Goal: Task Accomplishment & Management: Complete application form

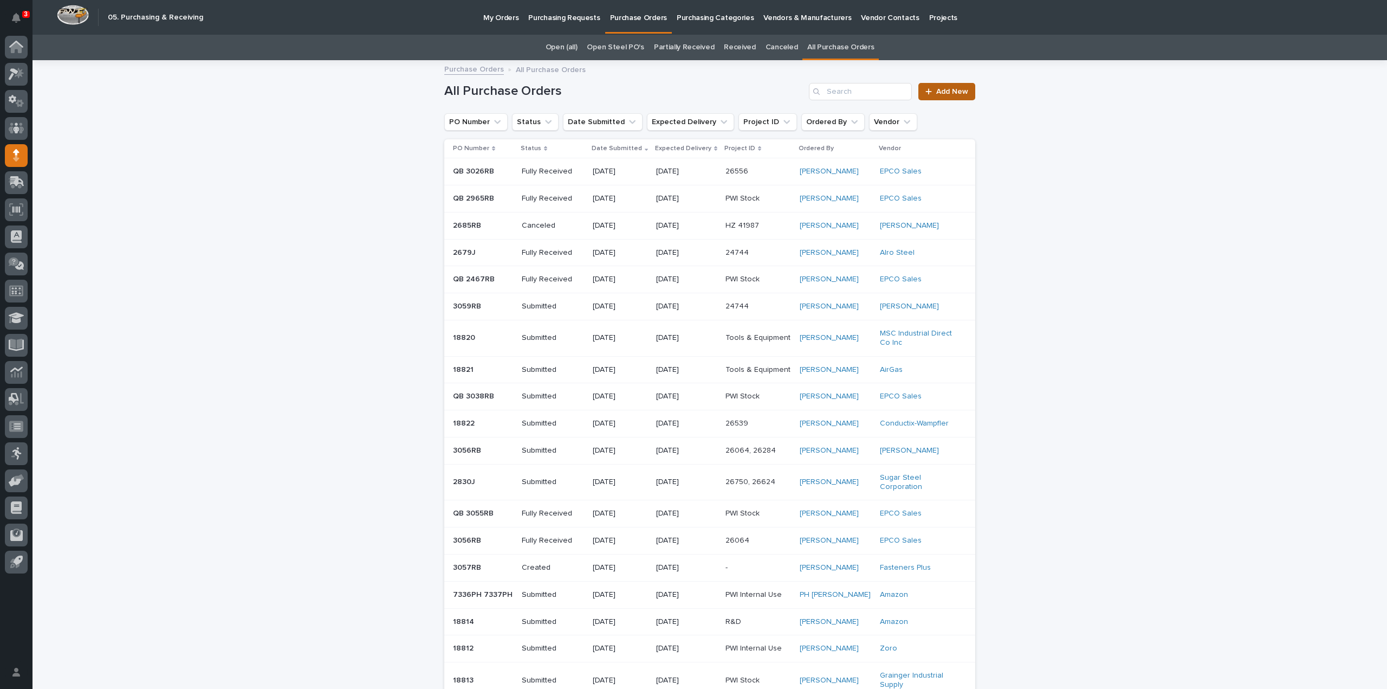
click at [958, 95] on link "Add New" at bounding box center [947, 91] width 57 height 17
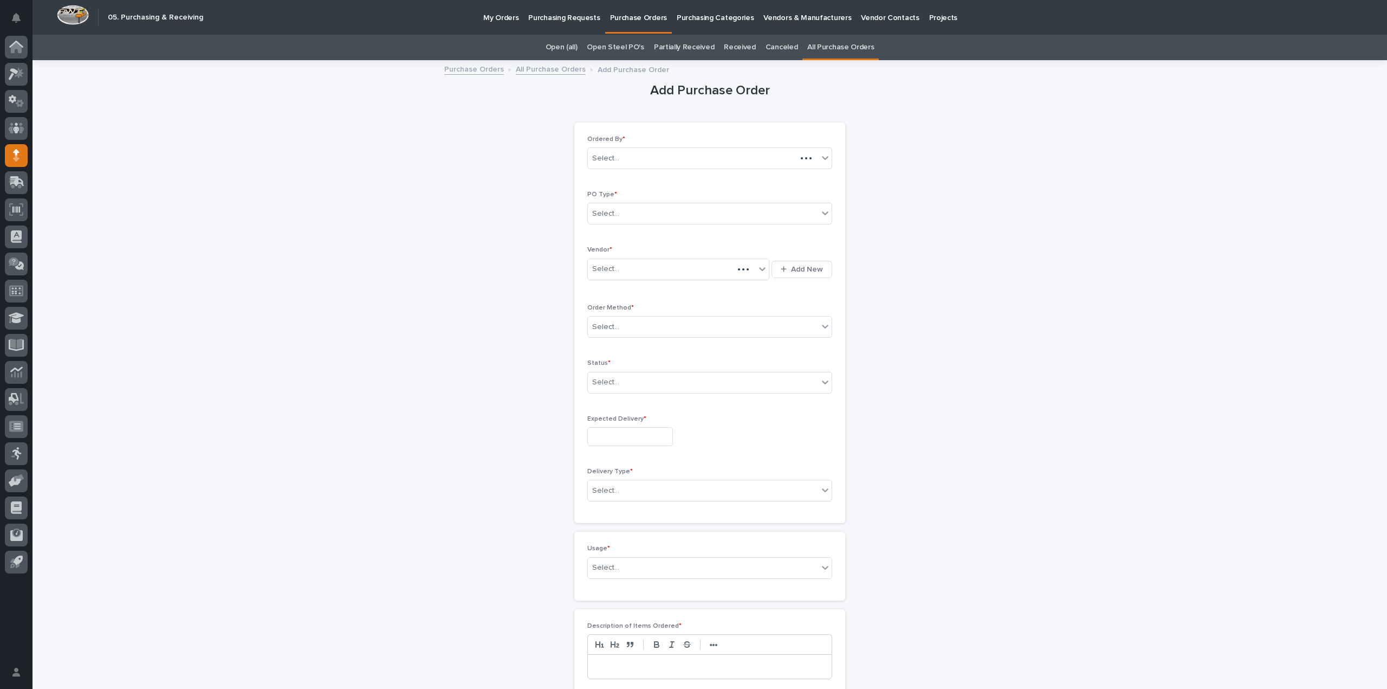
scroll to position [35, 0]
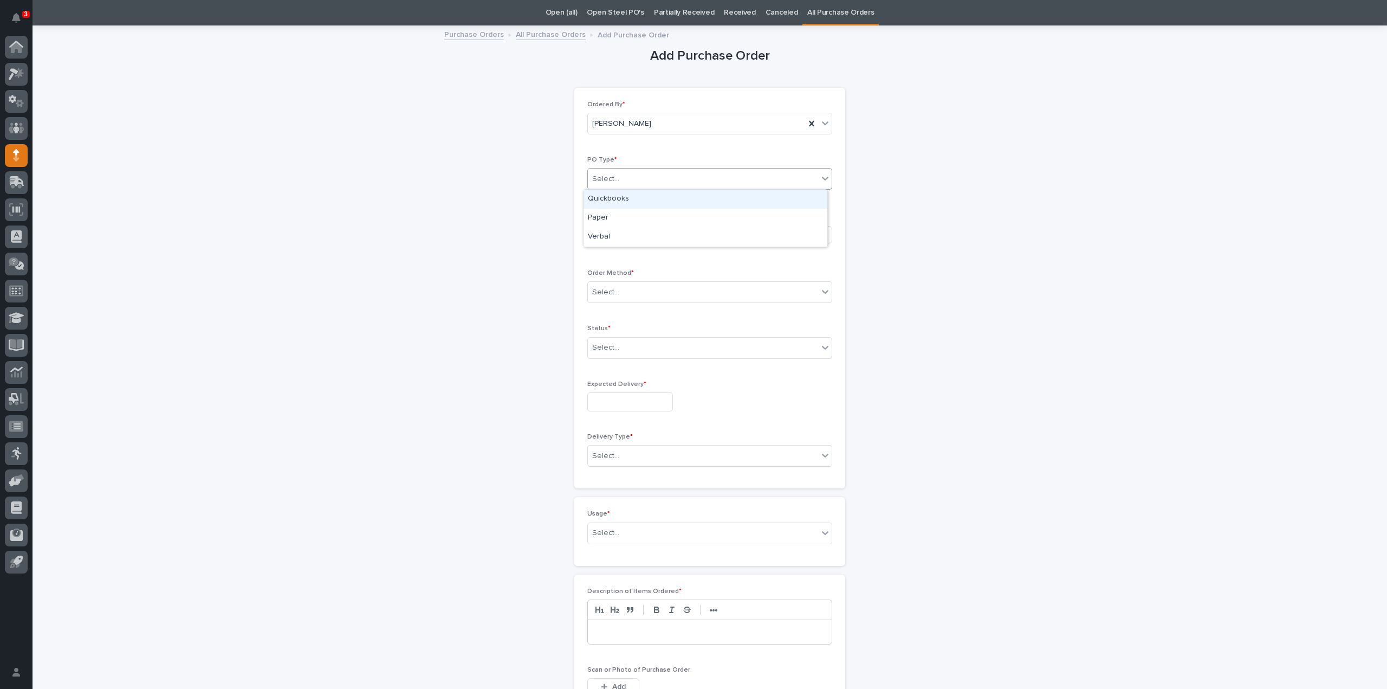
click at [690, 183] on div "Select..." at bounding box center [703, 179] width 230 height 18
click at [667, 199] on div "Quickbooks" at bounding box center [706, 199] width 244 height 19
click at [646, 236] on div "Select..." at bounding box center [671, 234] width 167 height 18
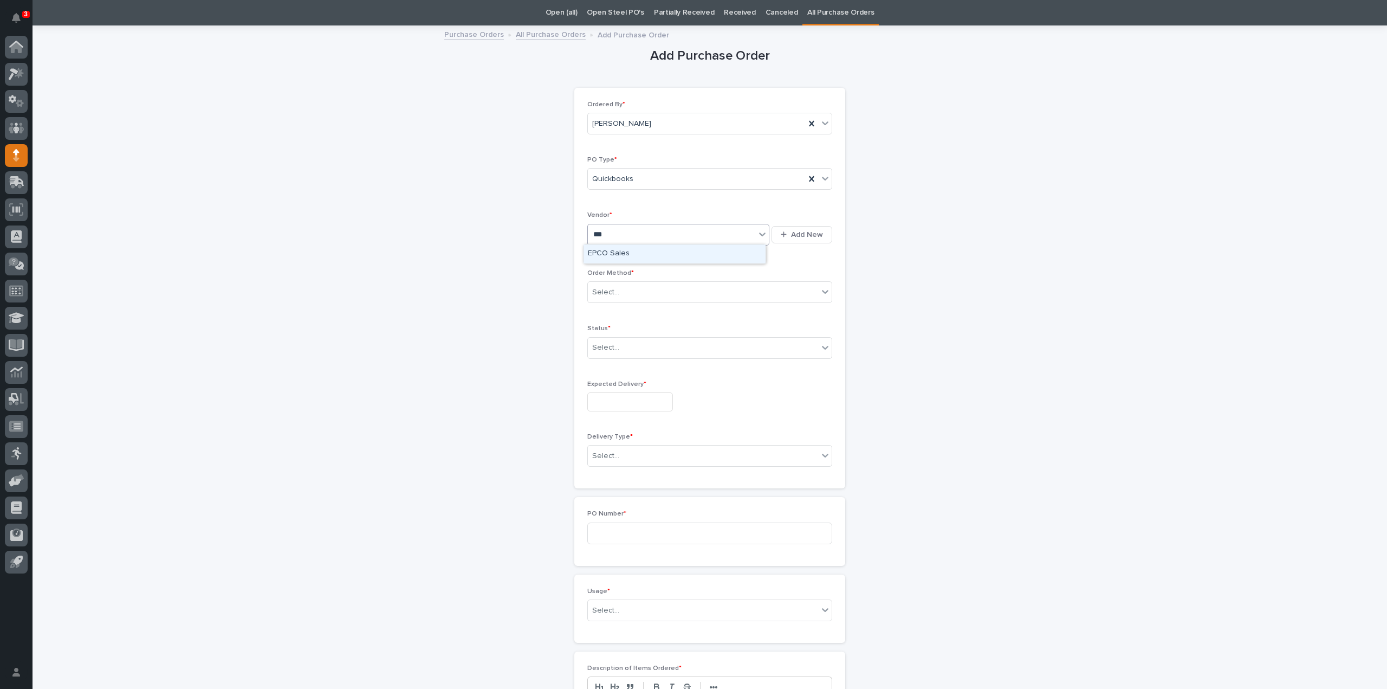
type input "****"
click at [635, 256] on div "EPCO Sales" at bounding box center [675, 253] width 182 height 19
click at [615, 299] on div "Select..." at bounding box center [703, 292] width 230 height 18
click at [610, 329] on div "Email" at bounding box center [706, 330] width 244 height 19
click at [617, 352] on div "Select..." at bounding box center [703, 348] width 230 height 18
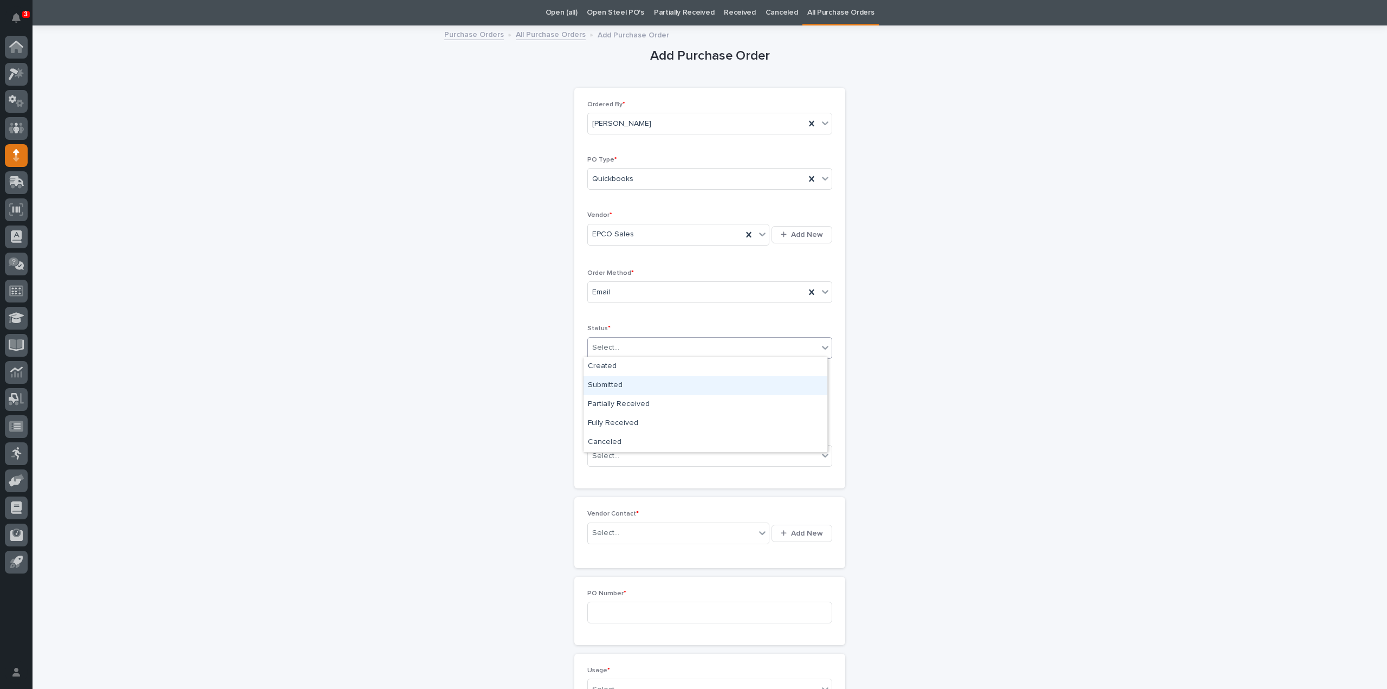
click at [608, 385] on div "Submitted" at bounding box center [706, 385] width 244 height 19
click at [616, 398] on input "text" at bounding box center [630, 401] width 86 height 19
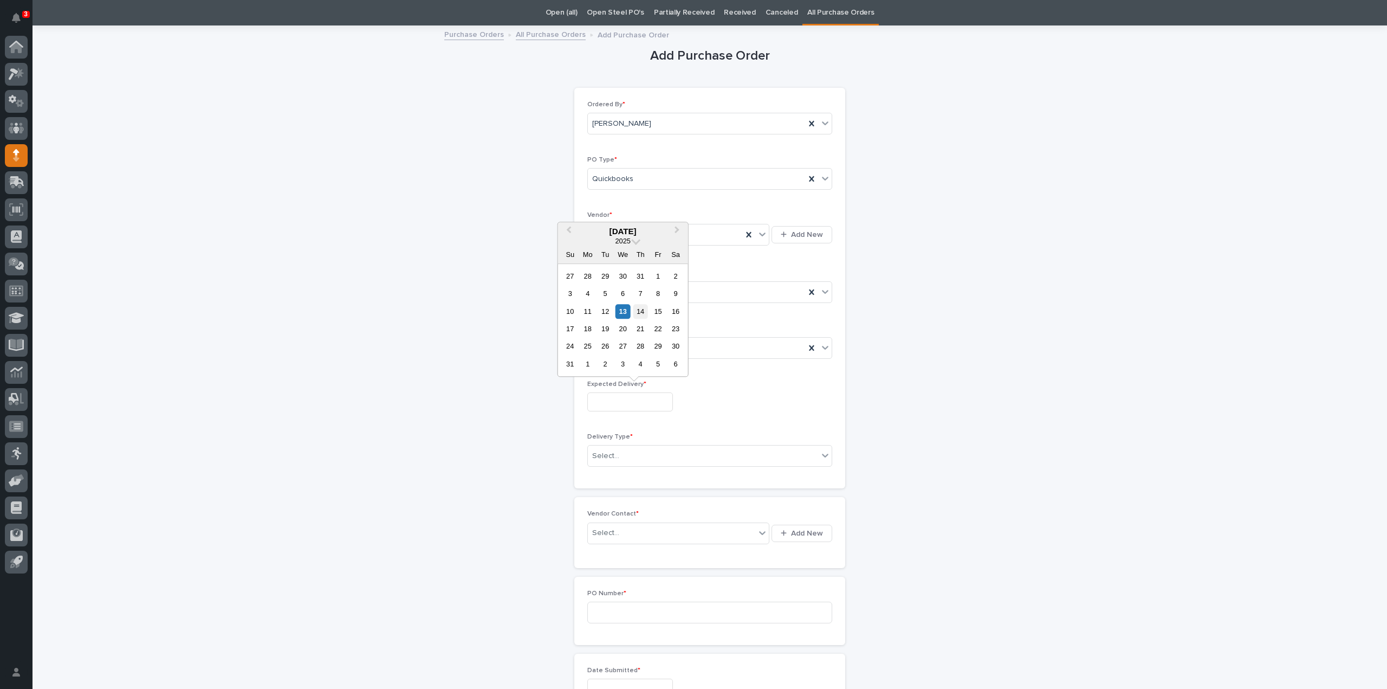
click at [643, 314] on div "14" at bounding box center [640, 311] width 15 height 15
type input "**********"
click at [617, 455] on div "Select..." at bounding box center [703, 456] width 230 height 18
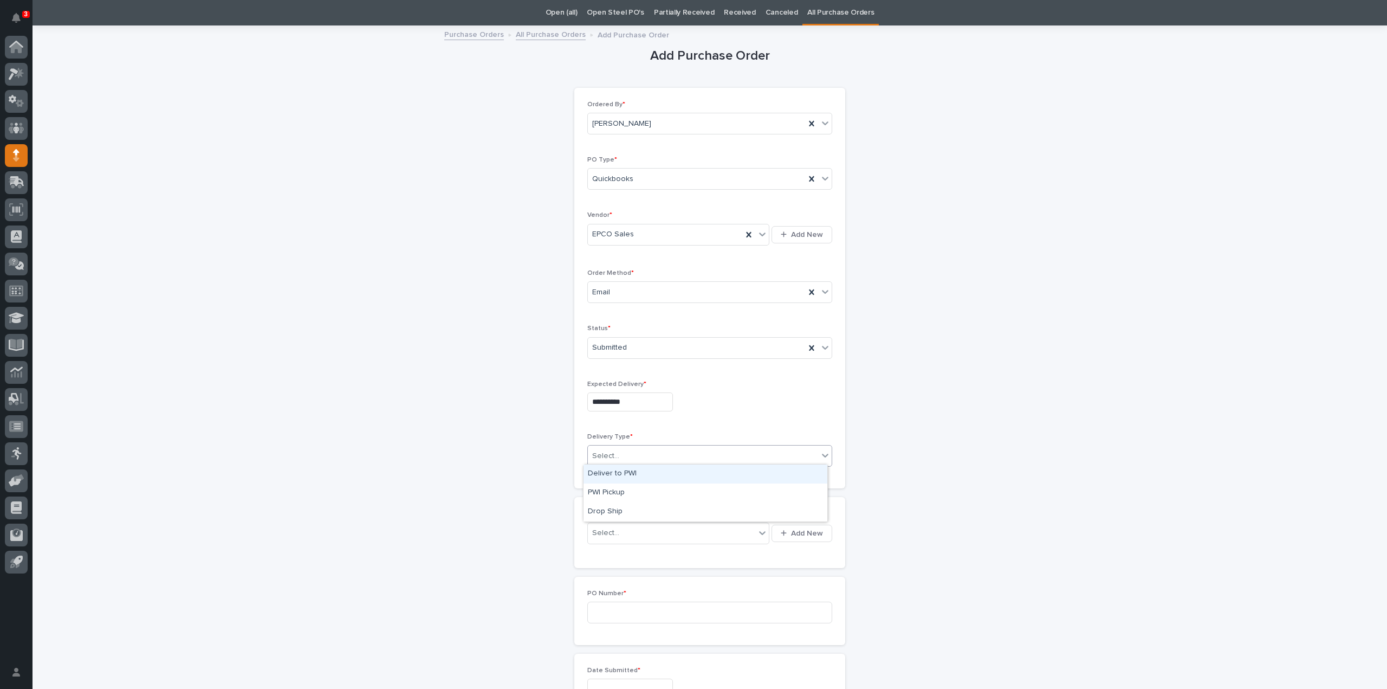
click at [611, 471] on div "Deliver to PWI" at bounding box center [706, 473] width 244 height 19
click at [622, 527] on div "Select..." at bounding box center [671, 533] width 167 height 18
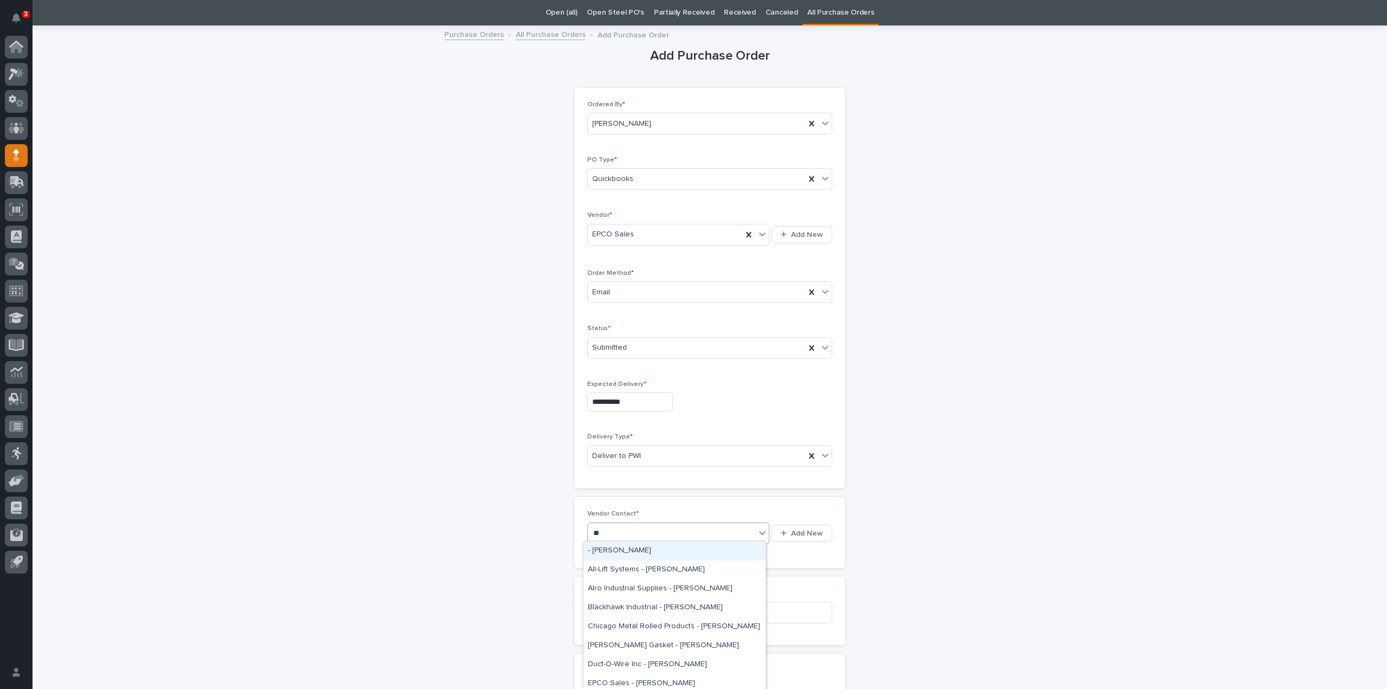
type input "***"
click at [622, 552] on div "EPCO Sales - Keith Schrock" at bounding box center [675, 550] width 182 height 19
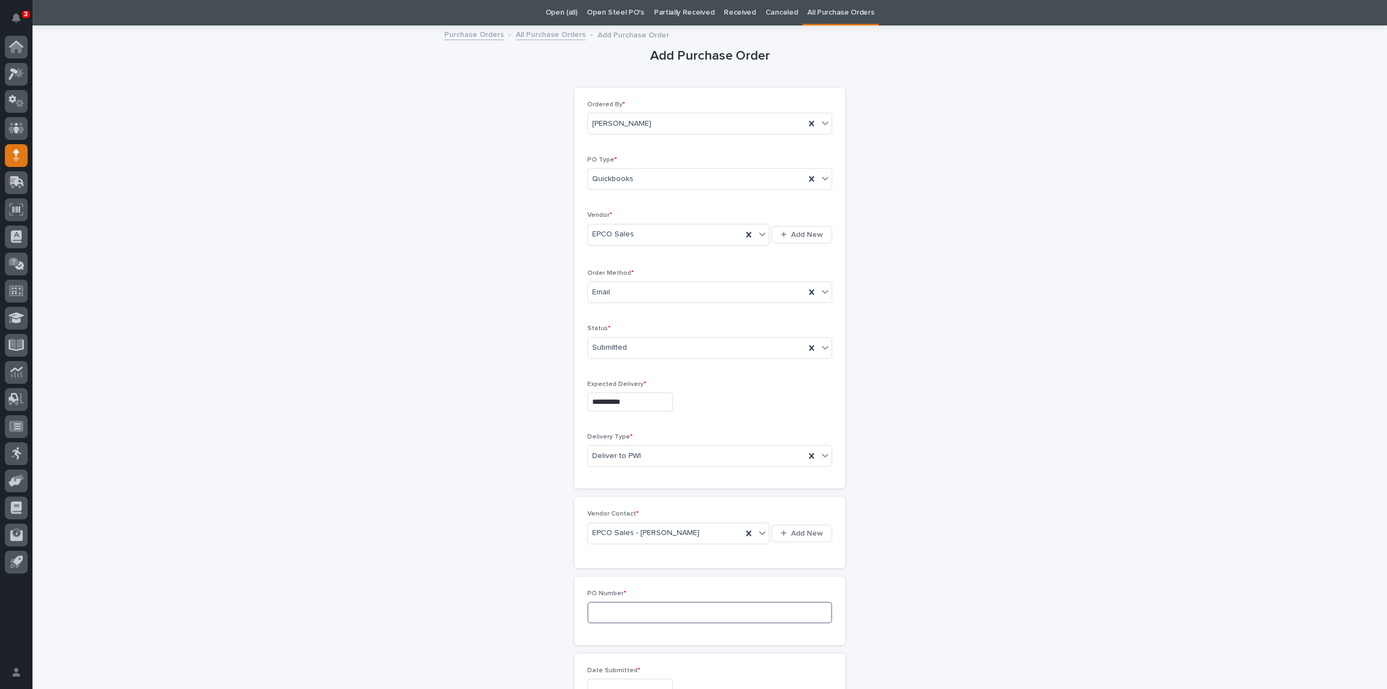
click at [608, 607] on input at bounding box center [709, 613] width 245 height 22
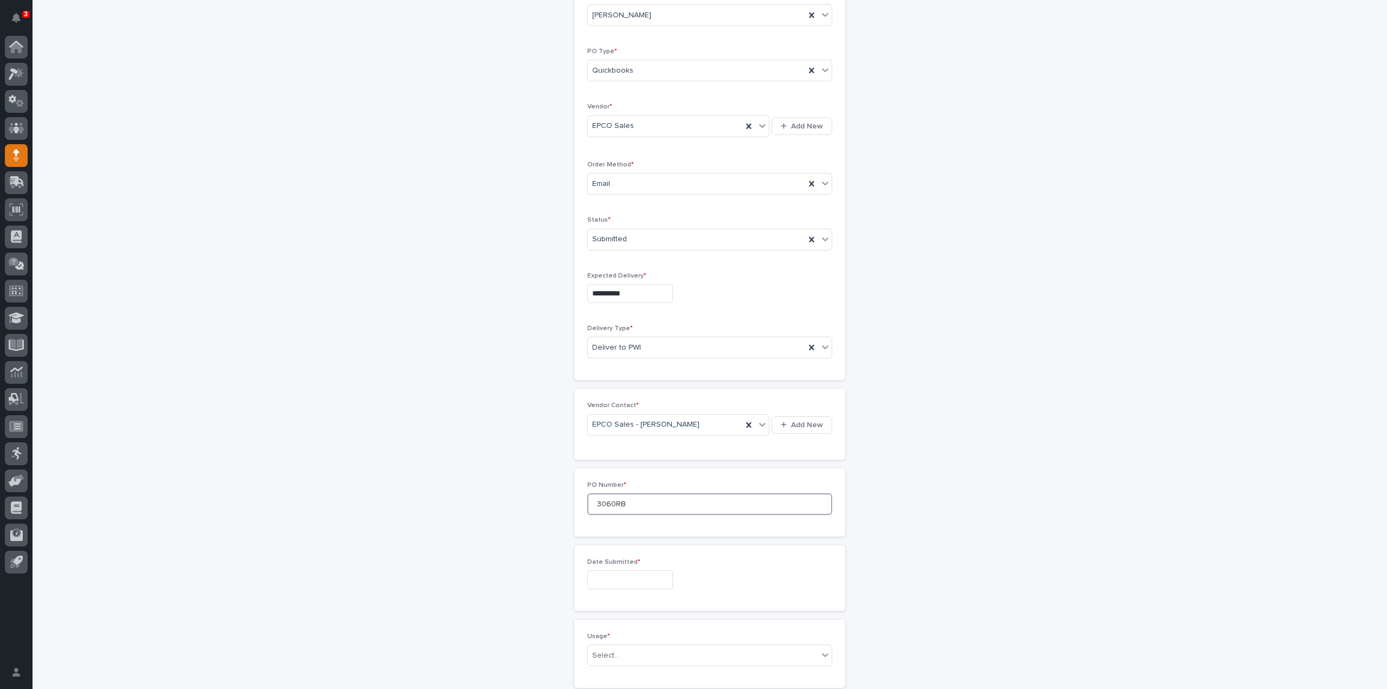
type input "3060RB"
click at [605, 586] on div "Date Submitted *" at bounding box center [709, 578] width 245 height 40
click at [608, 583] on input "text" at bounding box center [630, 579] width 86 height 19
click at [626, 493] on div "13" at bounding box center [623, 488] width 15 height 15
type input "**********"
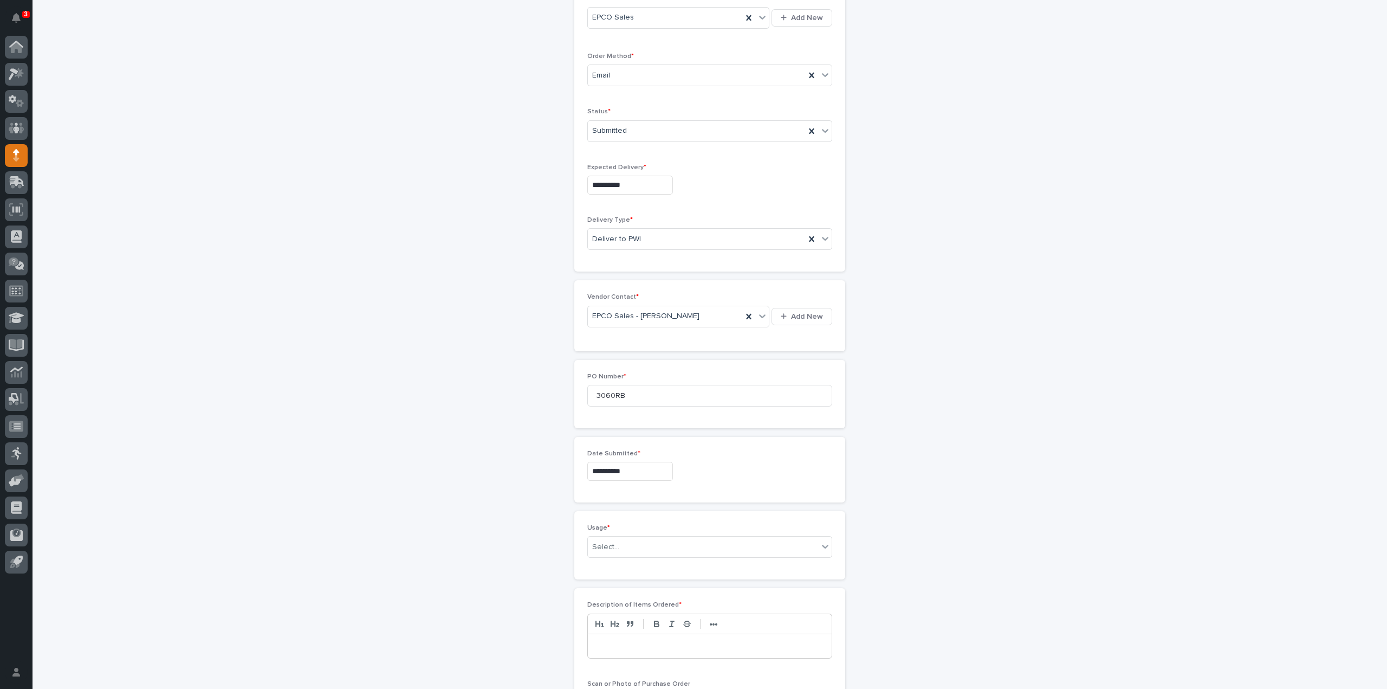
scroll to position [360, 0]
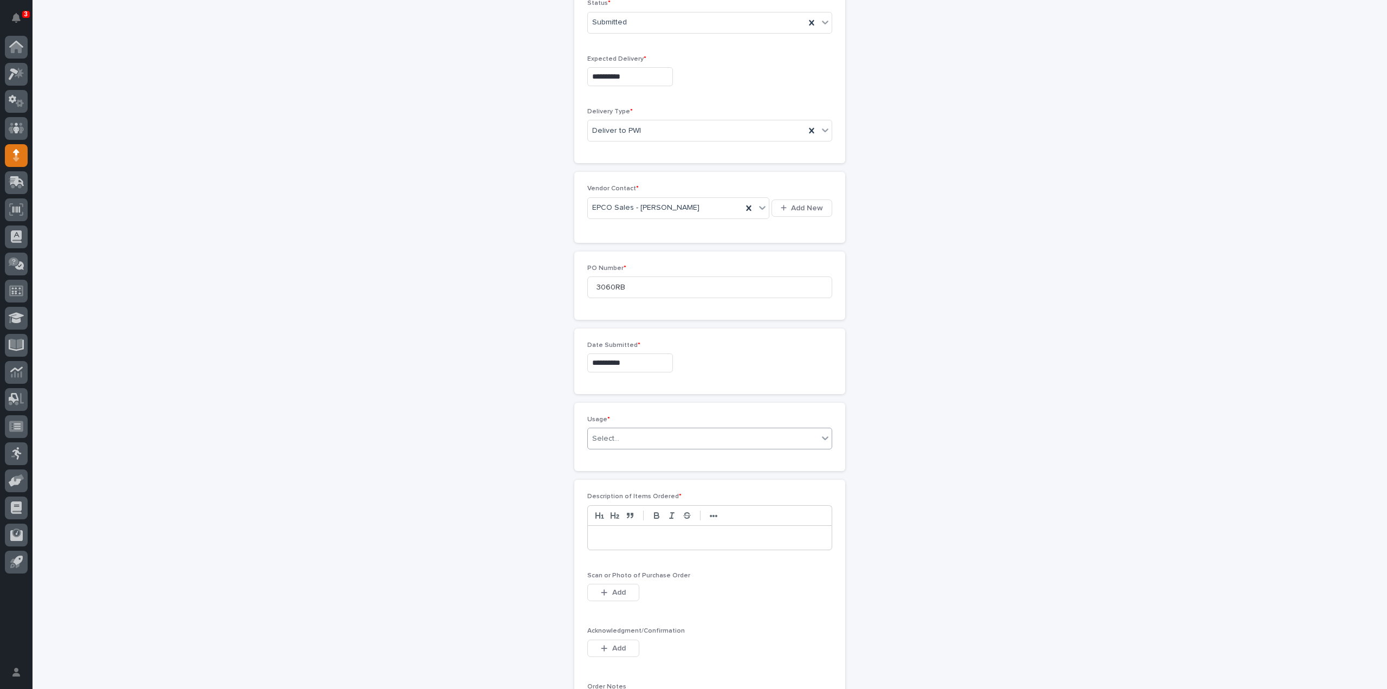
click at [622, 438] on div "Select..." at bounding box center [703, 439] width 230 height 18
drag, startPoint x: 616, startPoint y: 502, endPoint x: 613, endPoint y: 511, distance: 9.3
click at [613, 511] on div "PWI Stock" at bounding box center [706, 512] width 244 height 19
click at [618, 542] on div at bounding box center [710, 538] width 244 height 24
click at [604, 592] on button "Add" at bounding box center [613, 592] width 52 height 17
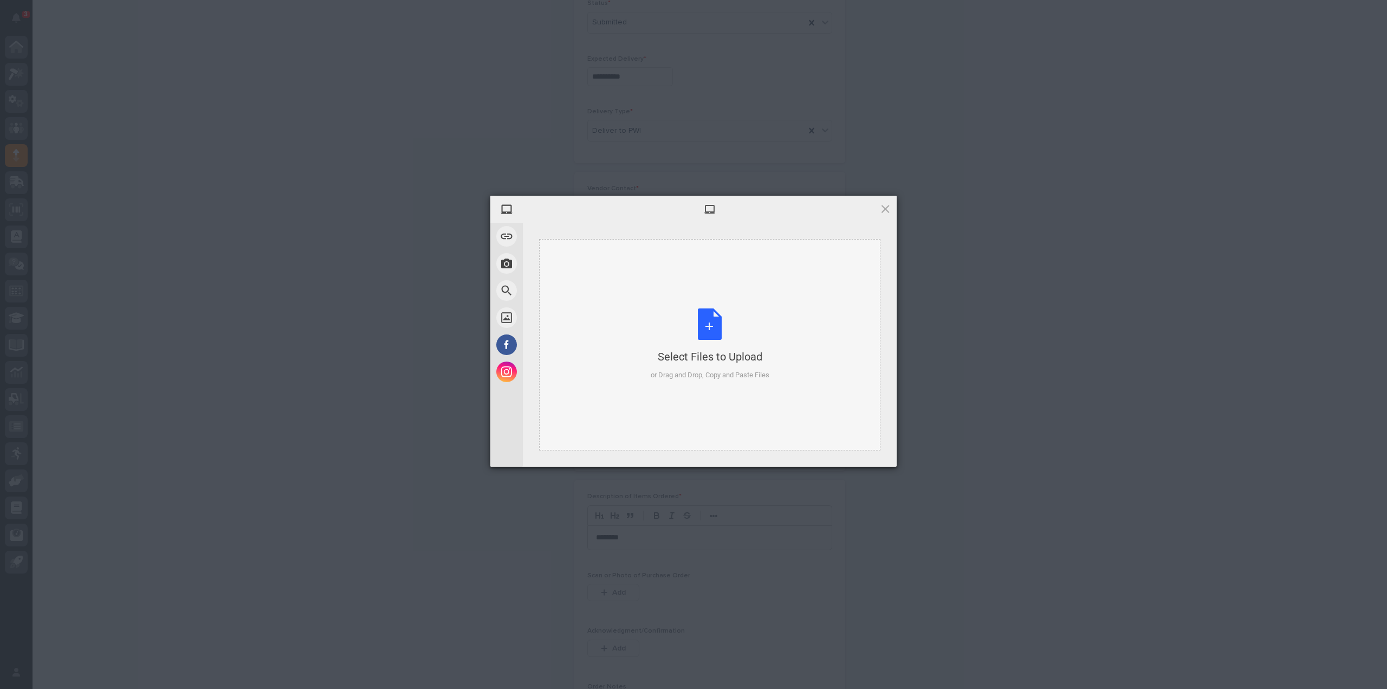
click at [702, 336] on div "Select Files to Upload or Drag and Drop, Copy and Paste Files" at bounding box center [710, 344] width 119 height 72
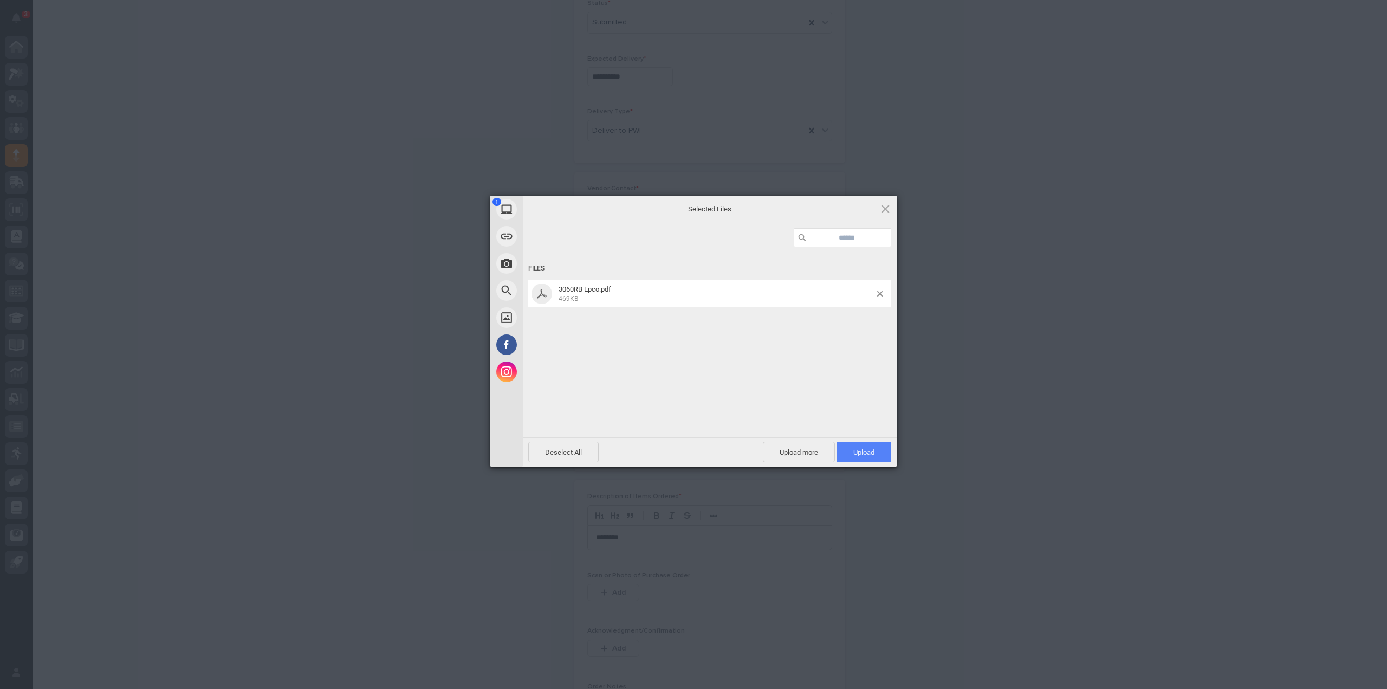
click at [862, 457] on span "Upload 1" at bounding box center [864, 452] width 55 height 21
click at [862, 457] on div "Uploaded 0 / 1 Uploading 3060RB Epco.pdf 0.00B / 469KB Deselect All Upload more…" at bounding box center [710, 331] width 374 height 271
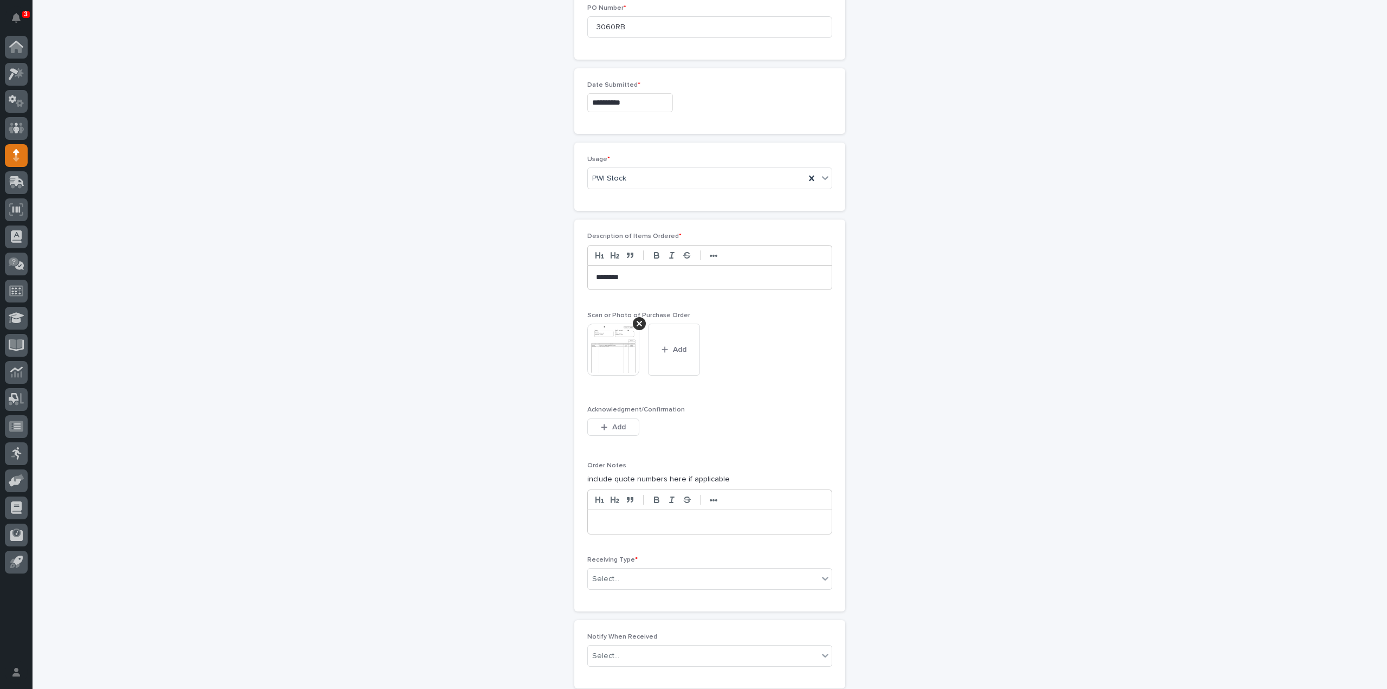
scroll to position [704, 0]
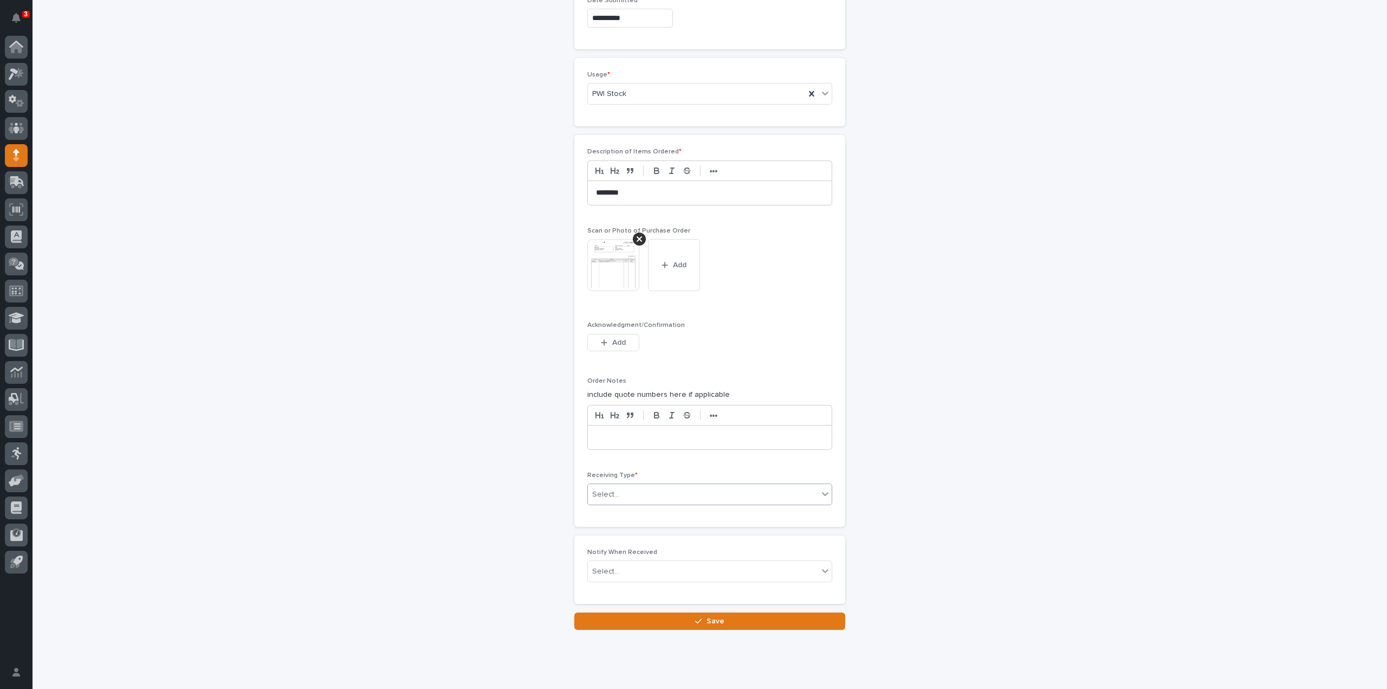
click at [604, 491] on div "Select..." at bounding box center [605, 494] width 27 height 11
click at [612, 571] on div "Deliver to" at bounding box center [706, 566] width 244 height 19
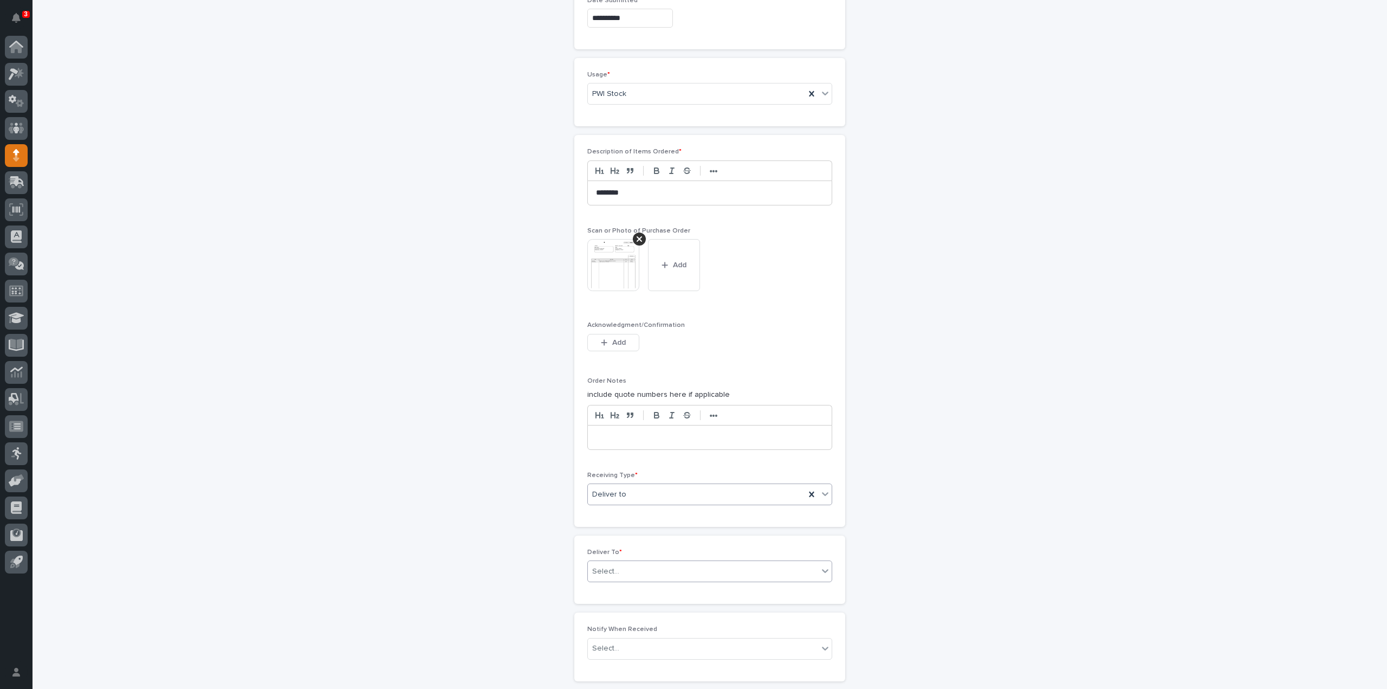
click at [620, 572] on div at bounding box center [620, 572] width 1 height 14
type input "****"
click at [618, 581] on div "[PERSON_NAME]" at bounding box center [706, 586] width 244 height 19
click at [609, 646] on div "Select..." at bounding box center [605, 648] width 27 height 11
type input "****"
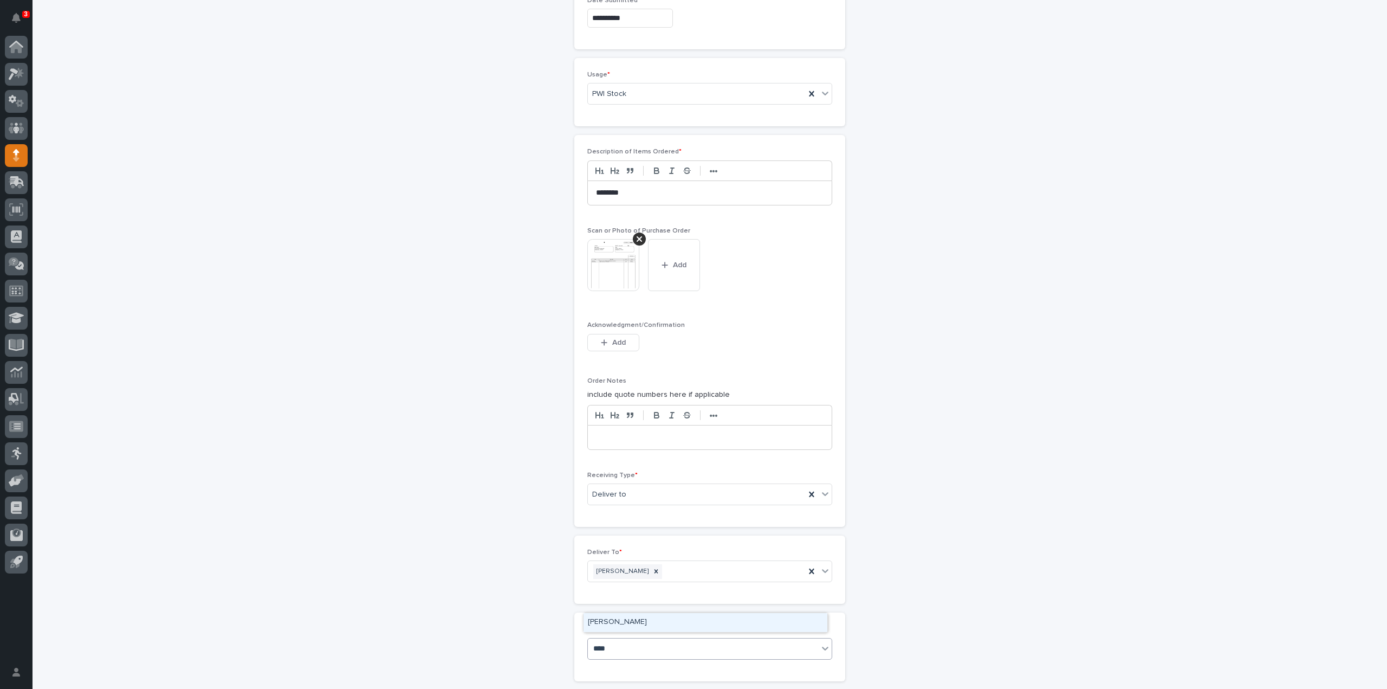
click at [626, 622] on div "[PERSON_NAME]" at bounding box center [706, 622] width 244 height 19
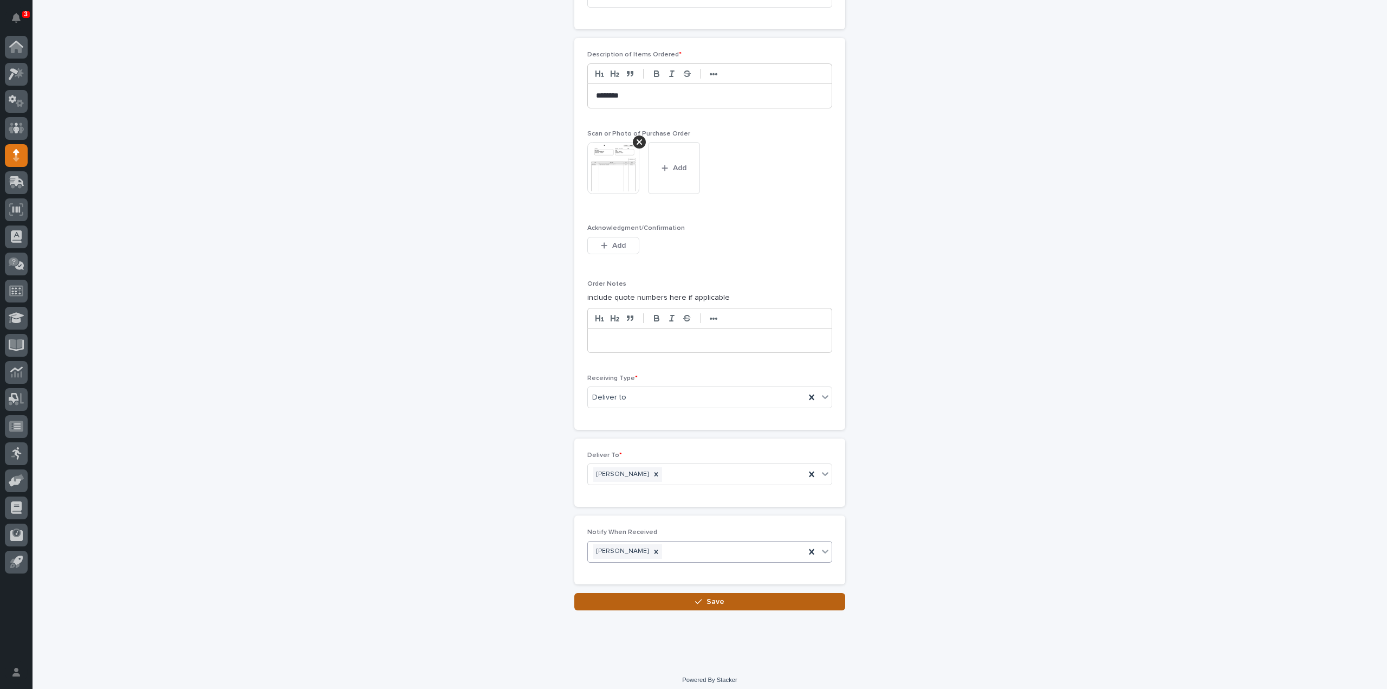
click at [653, 599] on button "Save" at bounding box center [709, 601] width 271 height 17
